Goal: Navigation & Orientation: Find specific page/section

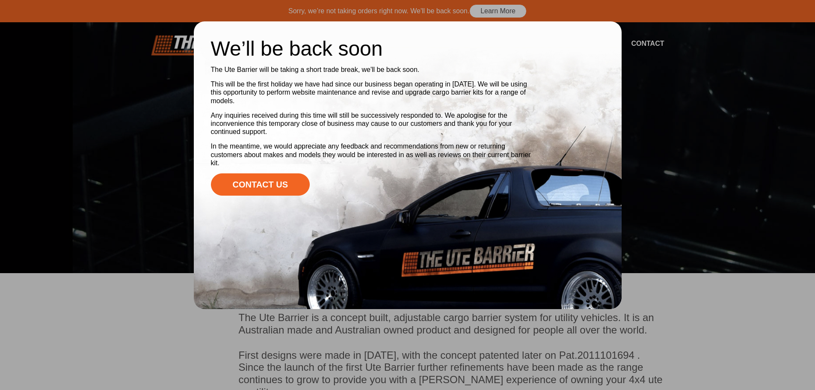
click at [666, 68] on div at bounding box center [407, 195] width 815 height 390
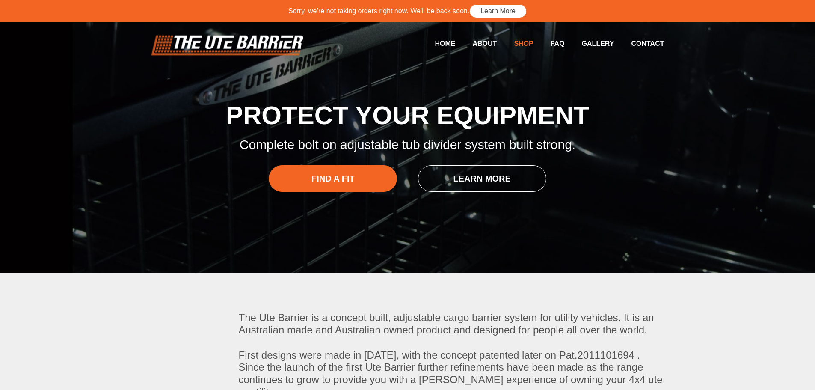
click at [520, 41] on link "Shop" at bounding box center [515, 43] width 36 height 17
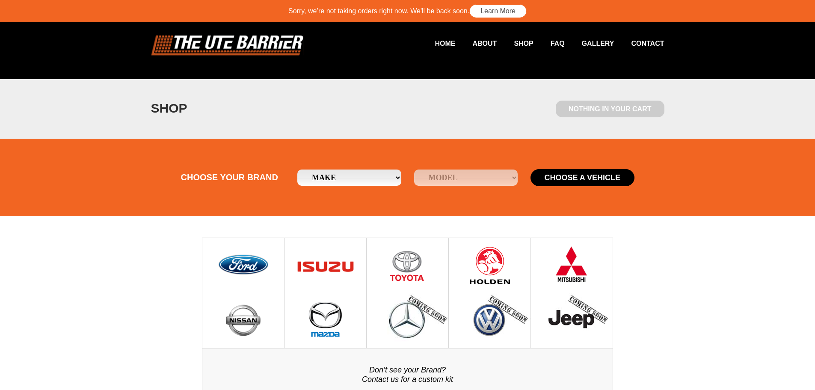
click at [410, 254] on img at bounding box center [407, 265] width 35 height 55
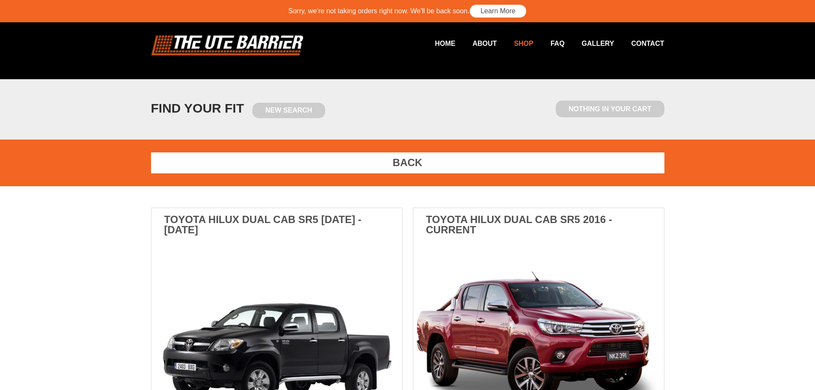
click at [528, 45] on link "Shop" at bounding box center [515, 43] width 36 height 17
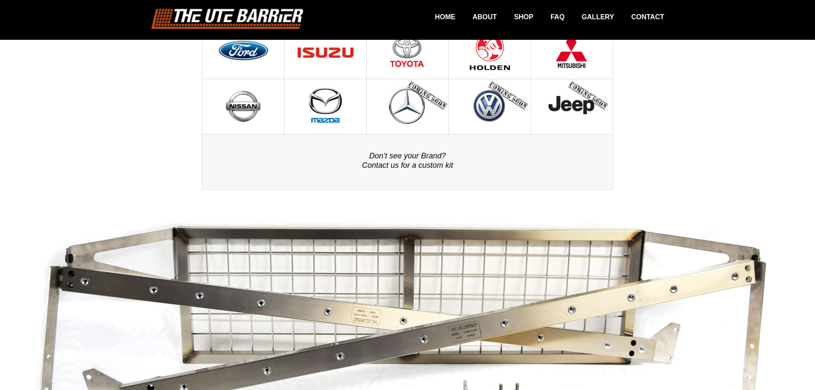
scroll to position [49, 0]
